Goal: Task Accomplishment & Management: Complete application form

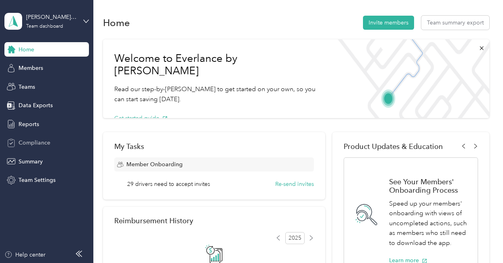
click at [47, 145] on span "Compliance" at bounding box center [34, 143] width 32 height 8
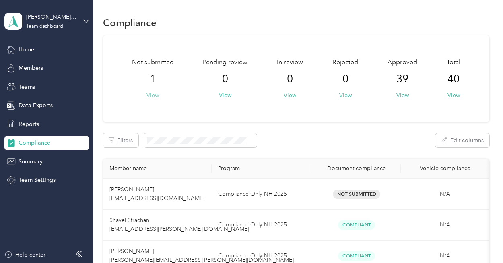
click at [151, 97] on button "View" at bounding box center [152, 95] width 12 height 8
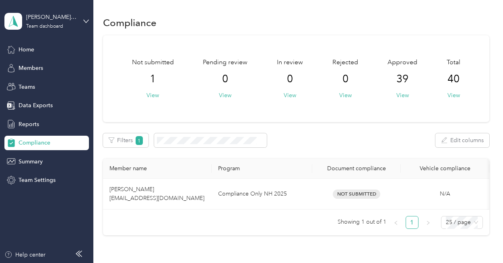
click at [393, 95] on div "Approved 39 View" at bounding box center [402, 79] width 30 height 42
click at [400, 95] on button "View" at bounding box center [402, 95] width 12 height 8
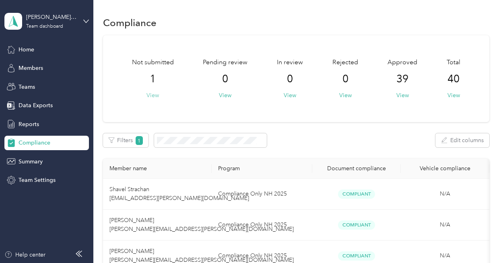
click at [154, 95] on button "View" at bounding box center [152, 95] width 12 height 8
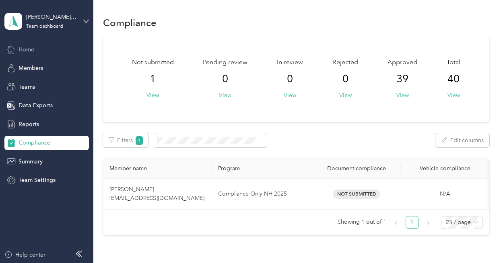
click at [39, 48] on div "Home" at bounding box center [46, 49] width 84 height 14
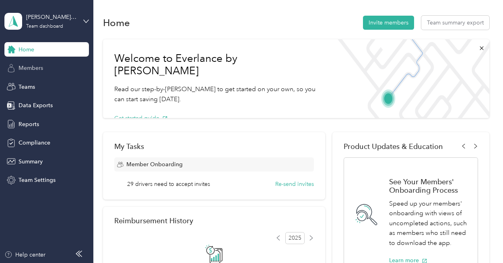
click at [42, 72] on span "Members" at bounding box center [30, 68] width 25 height 8
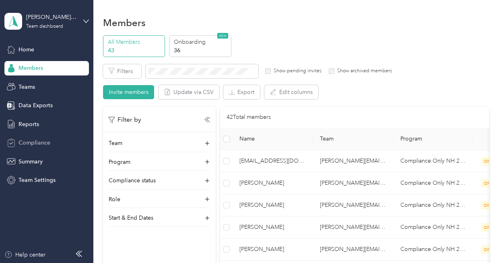
click at [41, 138] on div "Compliance" at bounding box center [46, 143] width 84 height 14
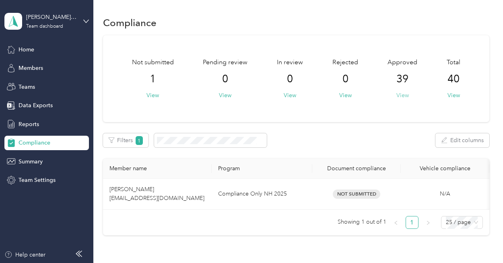
click at [396, 96] on button "View" at bounding box center [402, 95] width 12 height 8
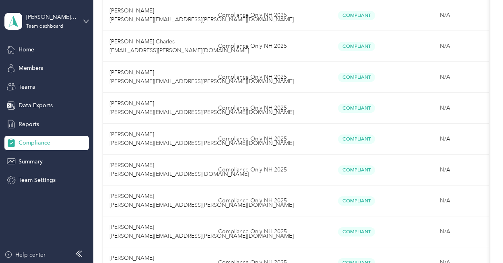
scroll to position [801, 0]
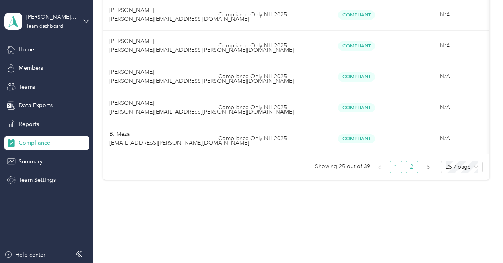
click at [409, 170] on link "2" at bounding box center [412, 167] width 12 height 12
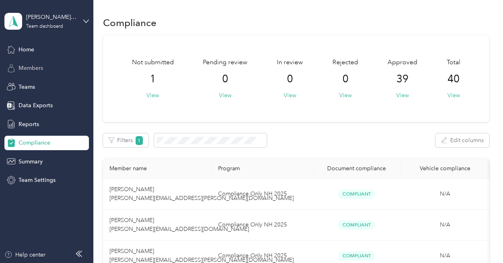
click at [42, 67] on span "Members" at bounding box center [30, 68] width 25 height 8
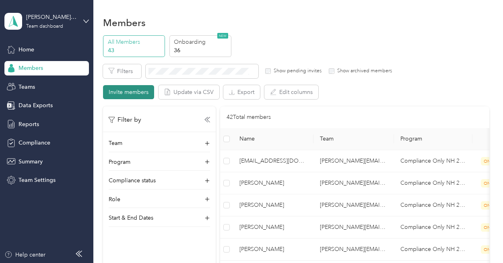
click at [122, 92] on button "Invite members" at bounding box center [128, 92] width 51 height 14
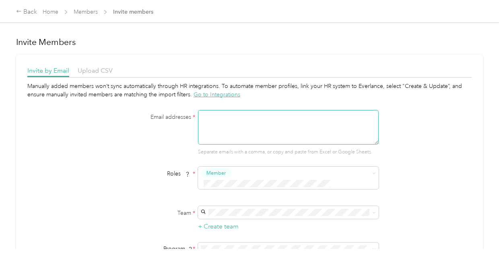
click at [209, 119] on textarea at bounding box center [288, 127] width 181 height 35
click at [241, 117] on textarea "[PERSON_NAME].[PERSON_NAME]" at bounding box center [288, 127] width 181 height 35
click at [224, 121] on textarea "[PERSON_NAME][EMAIL_ADDRESS][DOMAIN_NAME], [PERSON_NAME]." at bounding box center [288, 127] width 181 height 35
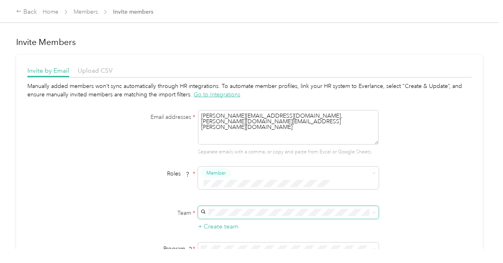
type textarea "[PERSON_NAME][EMAIL_ADDRESS][DOMAIN_NAME], [PERSON_NAME][DOMAIN_NAME][EMAIL_ADD…"
click at [284, 224] on p "[PERSON_NAME]" at bounding box center [286, 226] width 169 height 8
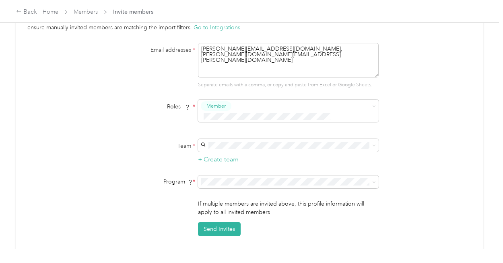
scroll to position [80, 0]
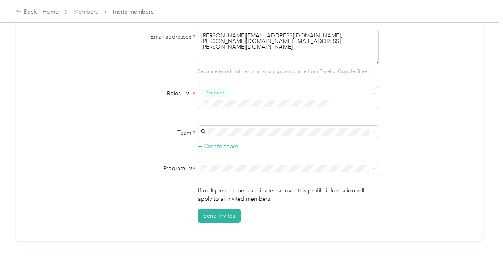
click at [285, 200] on span "Compliance Only NH 2025 (CPM)" at bounding box center [245, 200] width 86 height 7
click at [229, 209] on button "Send Invites" at bounding box center [219, 216] width 43 height 14
click at [484, 15] on icon at bounding box center [485, 15] width 6 height 7
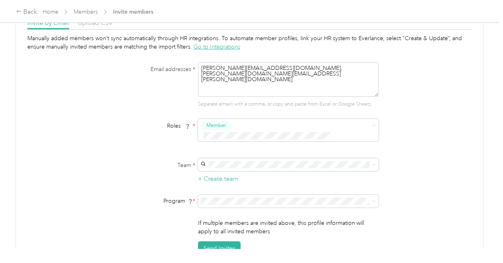
scroll to position [0, 0]
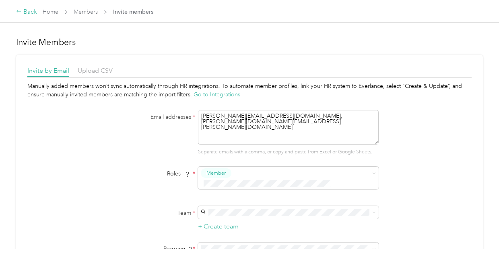
click at [23, 12] on div "Back" at bounding box center [26, 12] width 21 height 10
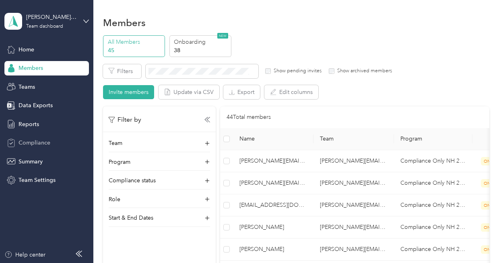
click at [38, 142] on span "Compliance" at bounding box center [34, 143] width 32 height 8
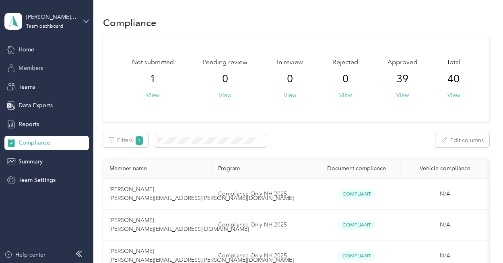
click at [36, 73] on div "Members" at bounding box center [46, 68] width 84 height 14
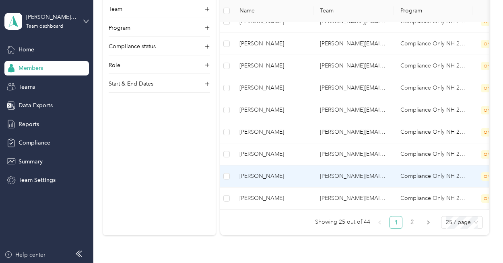
scroll to position [523, 0]
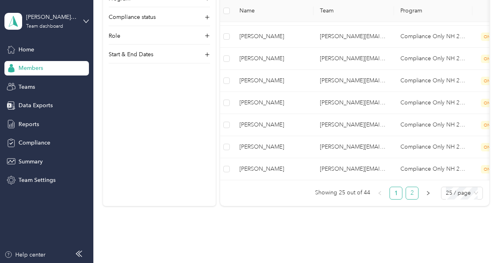
click at [414, 199] on link "2" at bounding box center [412, 193] width 12 height 12
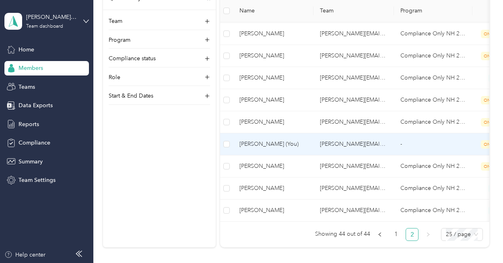
scroll to position [386, 0]
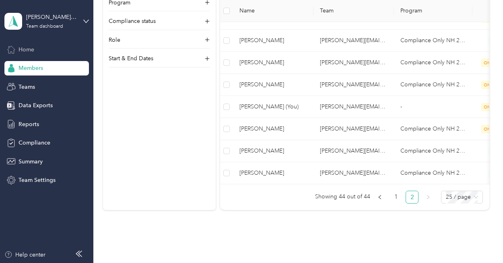
click at [22, 49] on span "Home" at bounding box center [26, 49] width 16 height 8
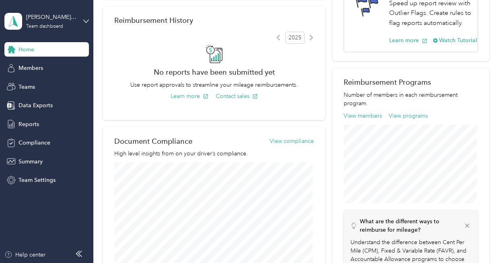
scroll to position [185, 0]
